Goal: Find specific page/section: Find specific page/section

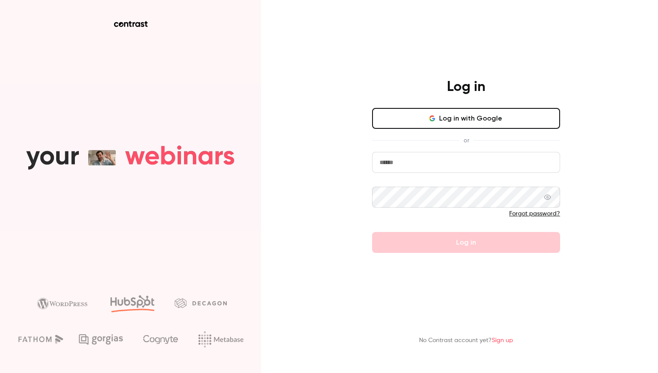
click at [472, 117] on button "Log in with Google" at bounding box center [466, 118] width 188 height 21
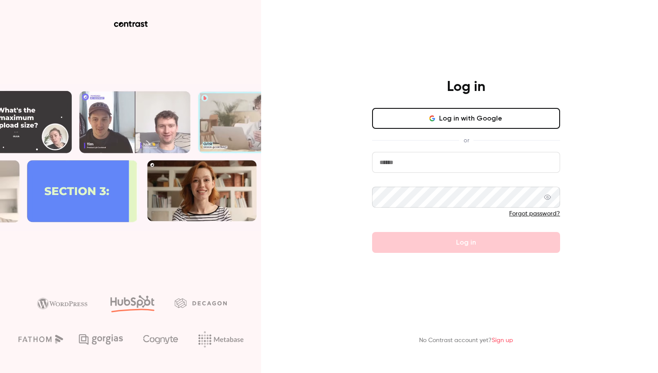
click at [465, 120] on button "Log in with Google" at bounding box center [466, 118] width 188 height 21
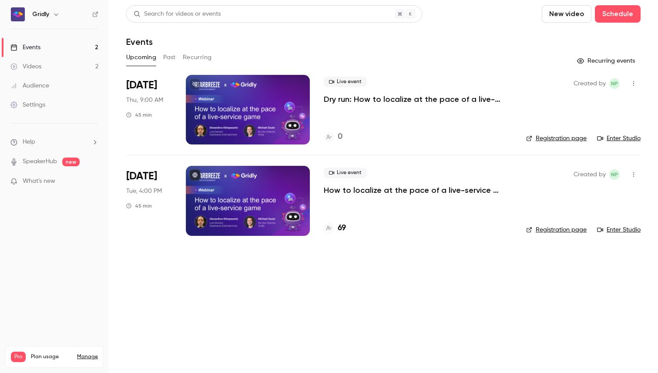
click at [258, 196] on div at bounding box center [248, 201] width 124 height 70
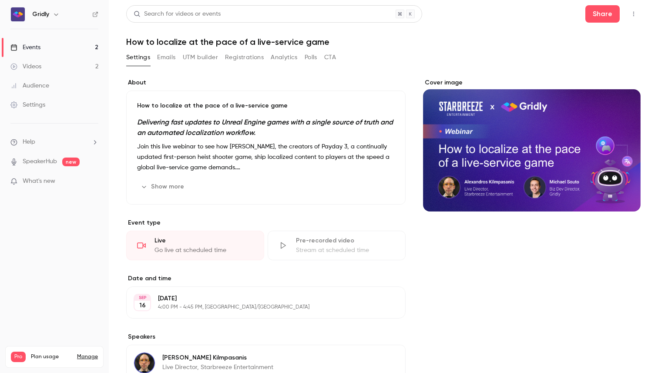
click at [261, 59] on button "Registrations" at bounding box center [244, 57] width 39 height 14
